Goal: Task Accomplishment & Management: Manage account settings

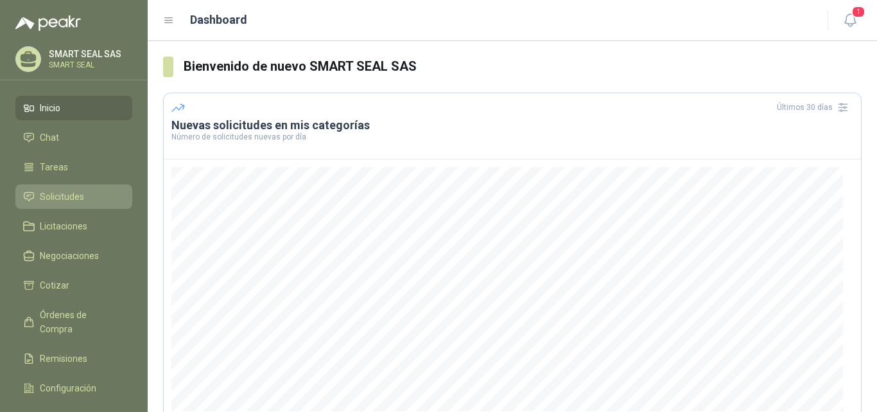
click at [49, 192] on span "Solicitudes" at bounding box center [62, 196] width 44 height 14
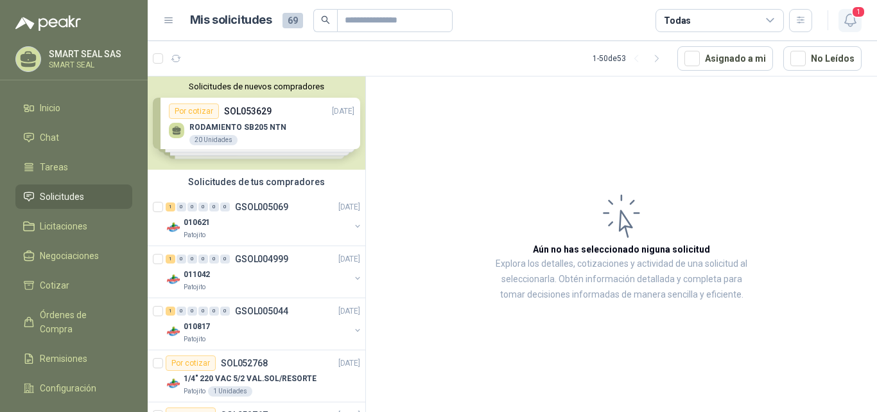
click at [850, 19] on icon "button" at bounding box center [850, 20] width 16 height 16
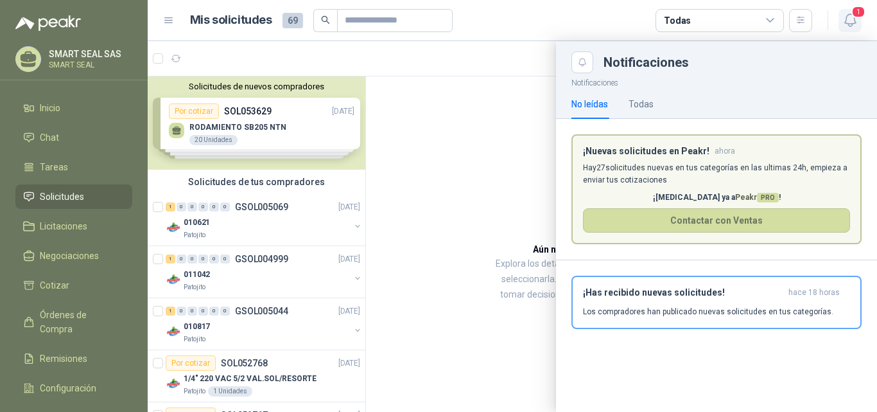
click at [850, 19] on icon "button" at bounding box center [850, 20] width 16 height 16
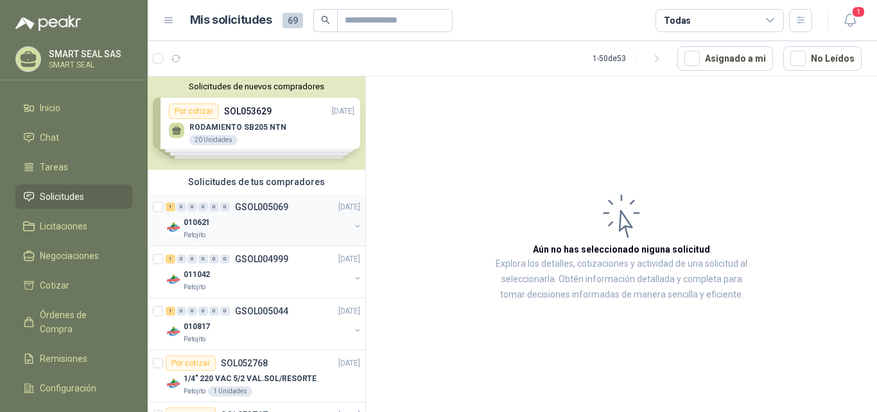
click at [287, 210] on p "GSOL005069" at bounding box center [261, 206] width 53 height 9
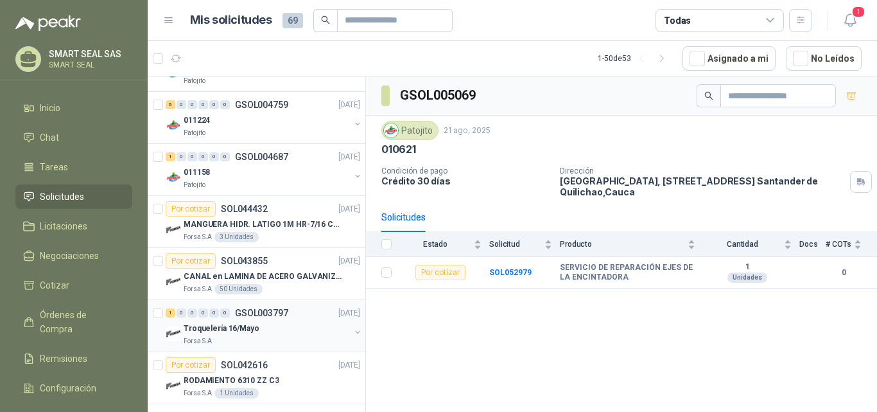
scroll to position [771, 0]
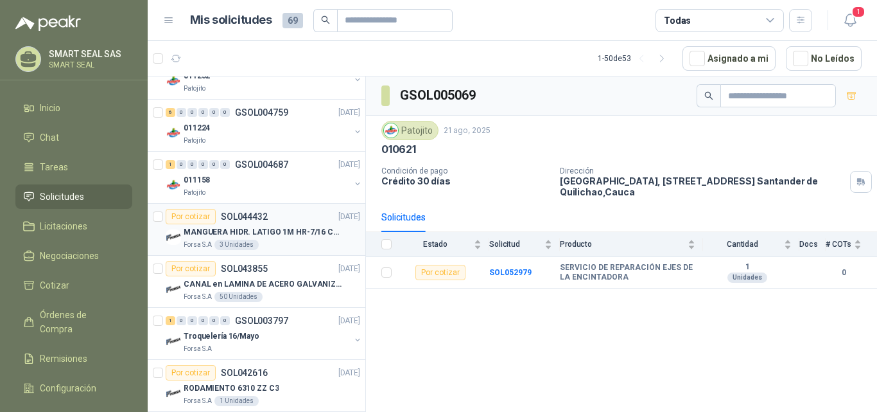
click at [281, 227] on p "MANGUERA HIDR. LATIGO 1M HR-7/16 COPAS 1" at bounding box center [264, 232] width 160 height 12
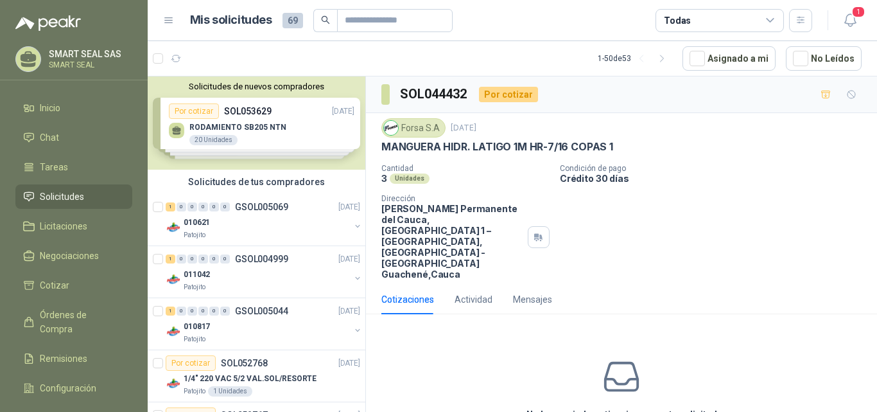
click at [255, 132] on div "Solicitudes de nuevos compradores Por cotizar SOL053629 [DATE] RODAMIENTO SB205…" at bounding box center [257, 122] width 218 height 93
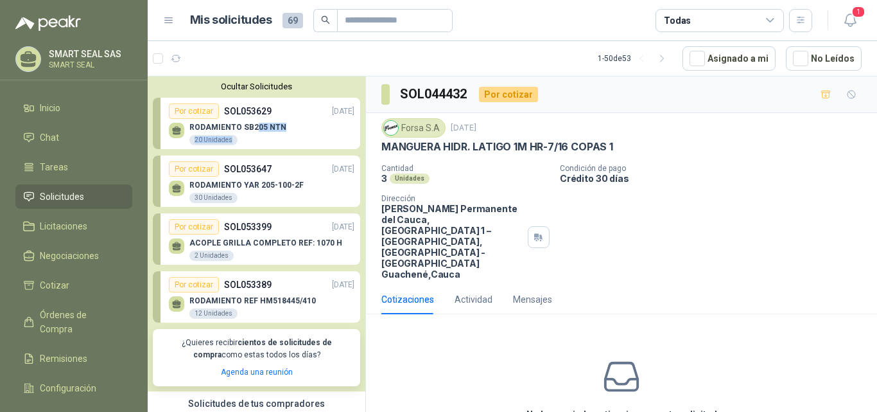
click at [301, 133] on div "RODAMIENTO SB205 NTN 20 Unidades" at bounding box center [262, 132] width 186 height 27
click at [306, 134] on div "RODAMIENTO SB205 NTN 20 Unidades" at bounding box center [262, 132] width 186 height 27
click at [274, 126] on p "RODAMIENTO SB205 NTN" at bounding box center [237, 127] width 97 height 9
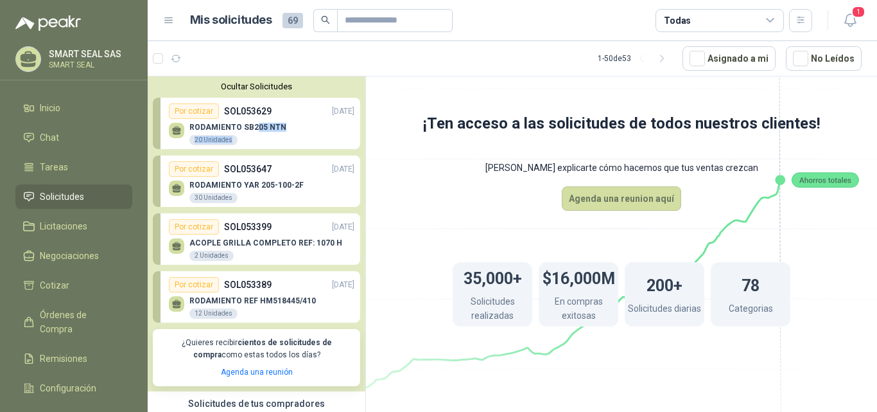
click at [272, 127] on p "RODAMIENTO SB205 NTN" at bounding box center [237, 127] width 97 height 9
click at [175, 128] on icon at bounding box center [176, 129] width 9 height 6
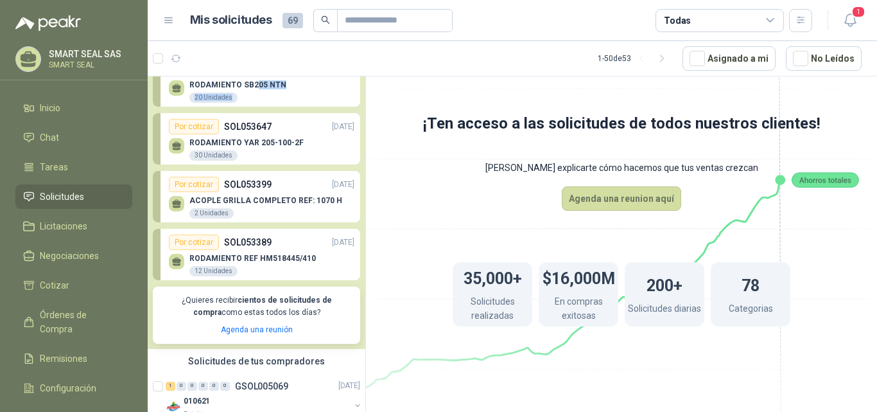
scroll to position [64, 0]
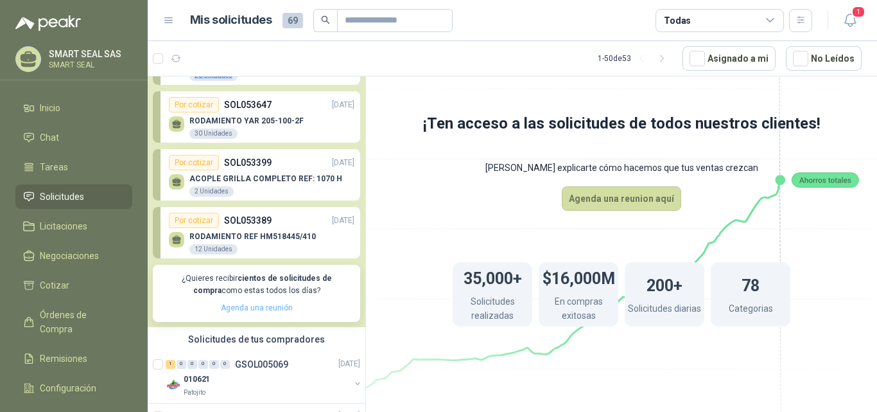
click at [279, 307] on link "Agenda una reunión" at bounding box center [257, 307] width 72 height 9
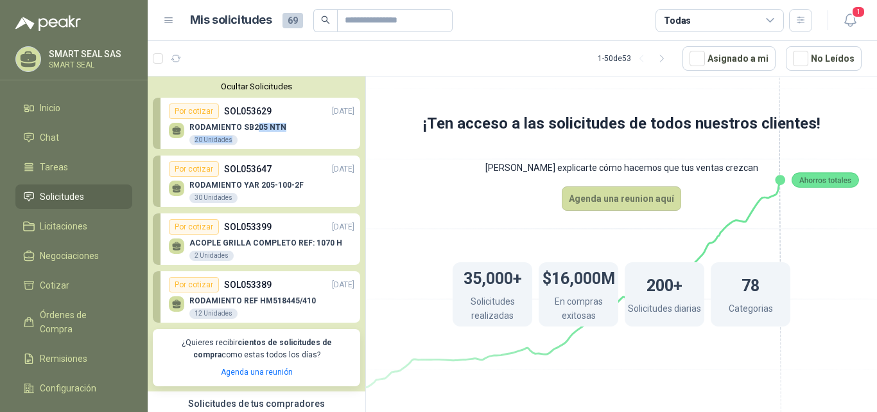
click at [278, 87] on button "Ocultar Solicitudes" at bounding box center [256, 87] width 207 height 10
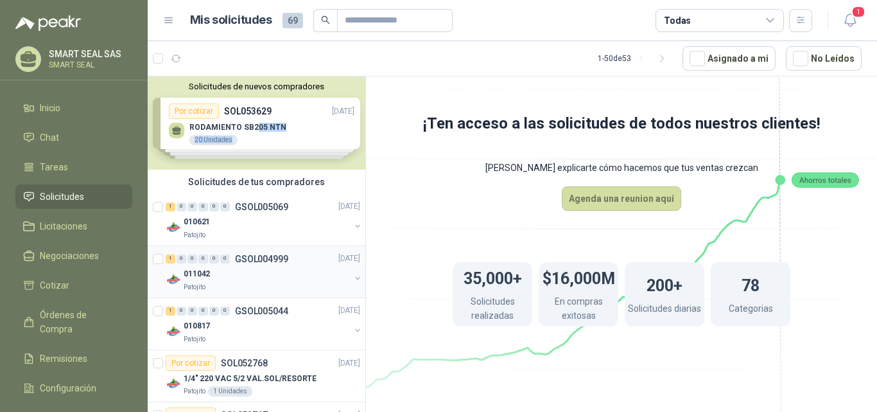
click at [277, 276] on div "011042" at bounding box center [267, 273] width 166 height 15
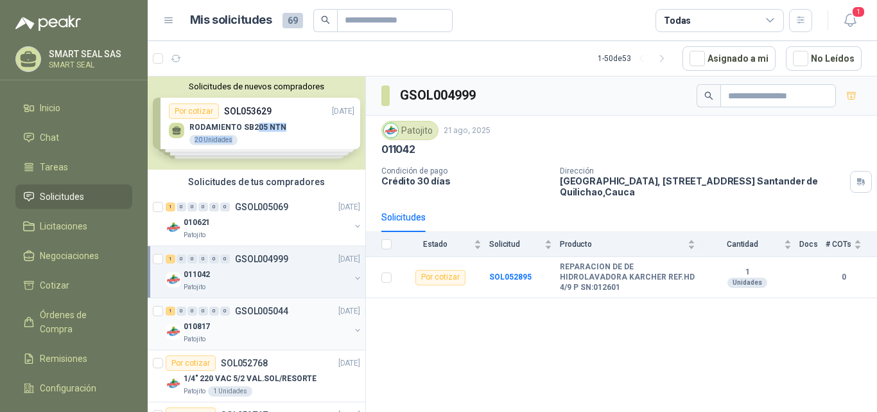
click at [302, 319] on div "010817" at bounding box center [267, 325] width 166 height 15
